Goal: Find specific page/section: Find specific page/section

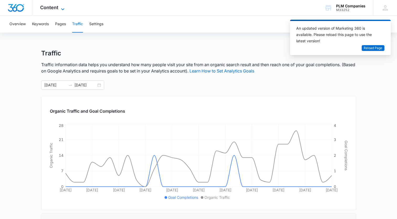
click at [52, 9] on span "Content" at bounding box center [49, 8] width 18 height 6
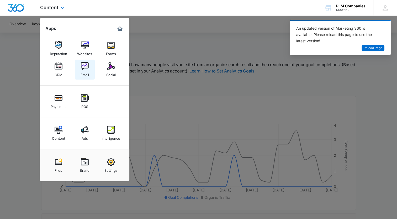
click at [82, 69] on img at bounding box center [85, 66] width 8 height 8
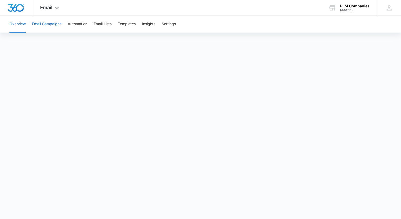
click at [37, 27] on button "Email Campaigns" at bounding box center [46, 24] width 29 height 17
